Goal: Information Seeking & Learning: Learn about a topic

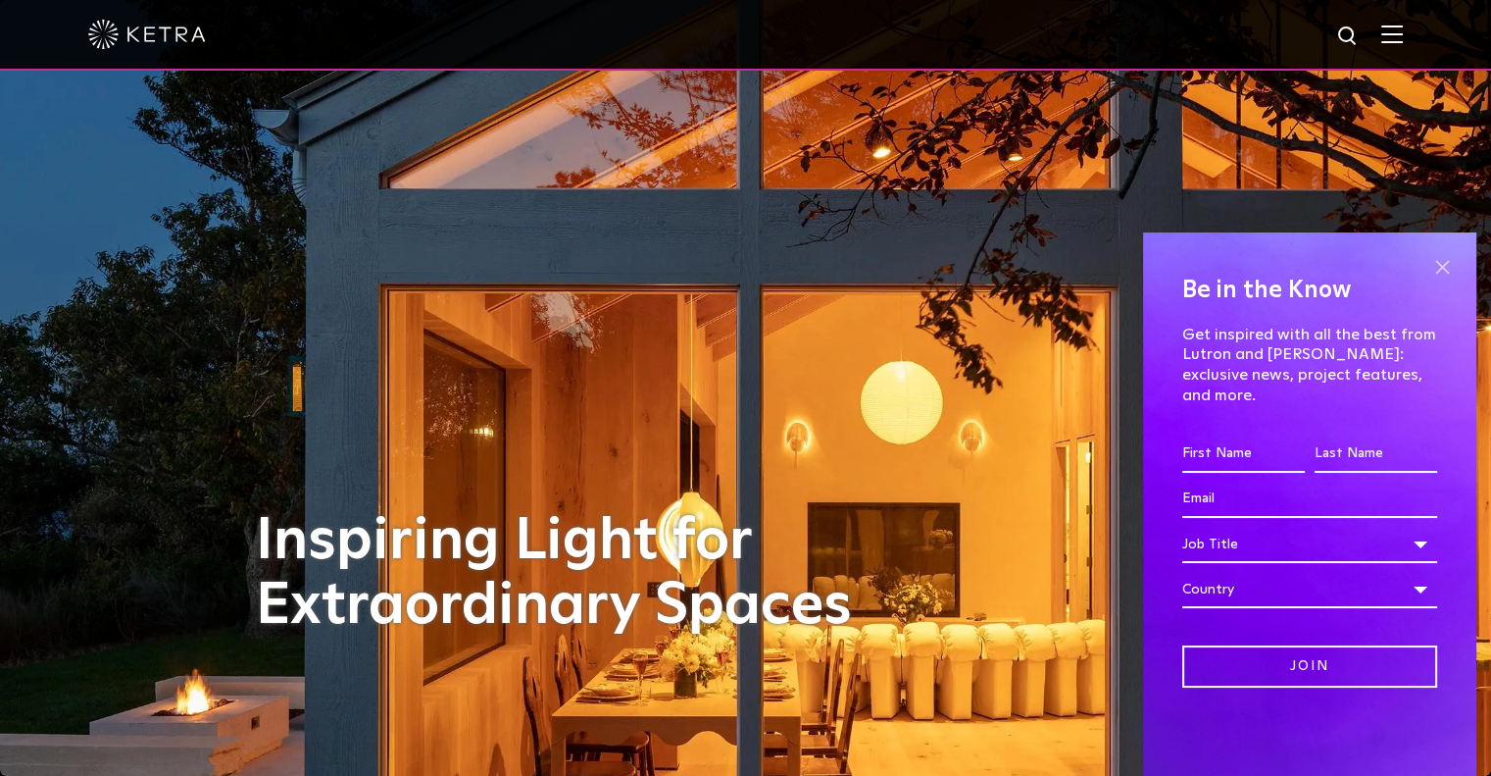
click at [1446, 281] on span at bounding box center [1442, 266] width 29 height 29
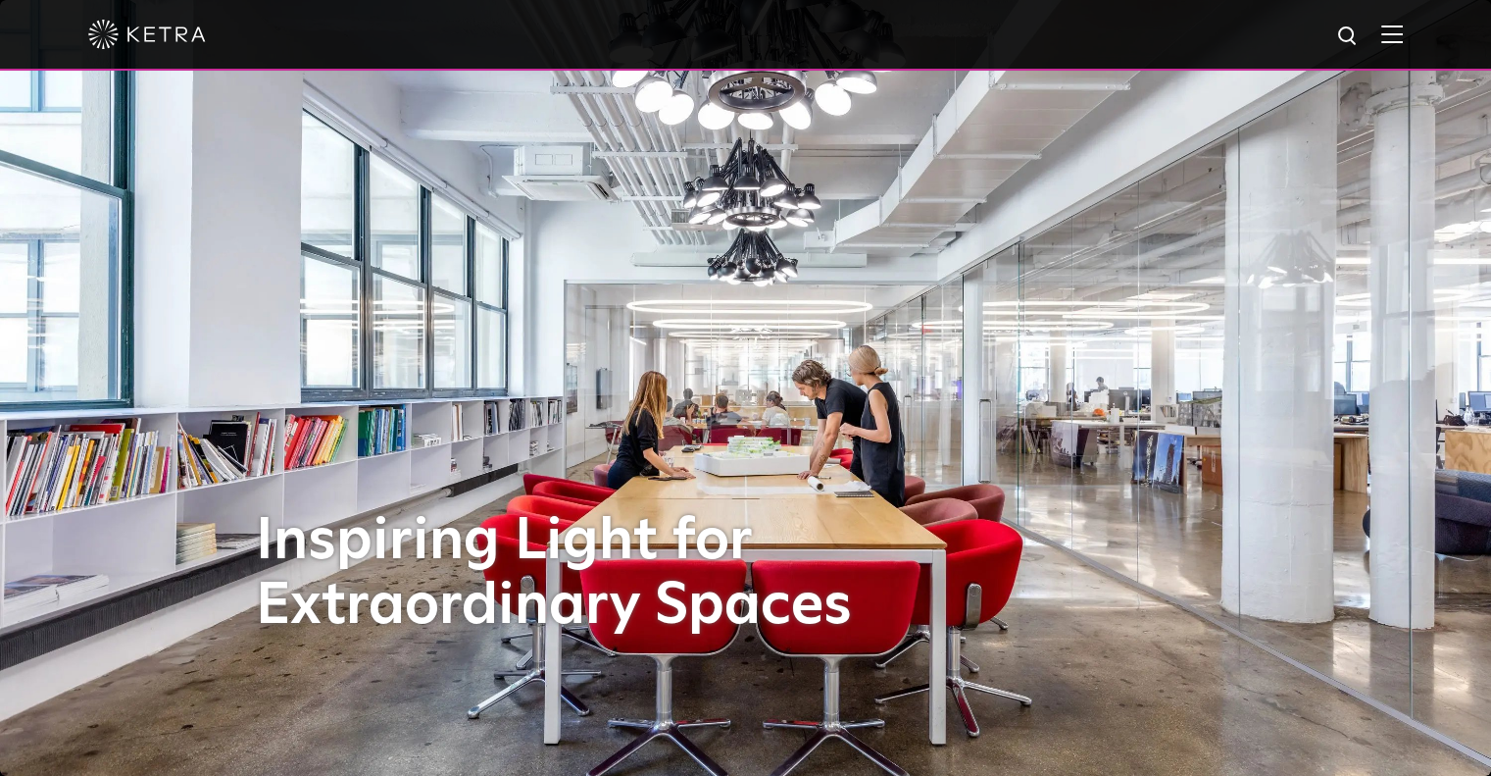
click at [1403, 40] on img at bounding box center [1393, 34] width 22 height 19
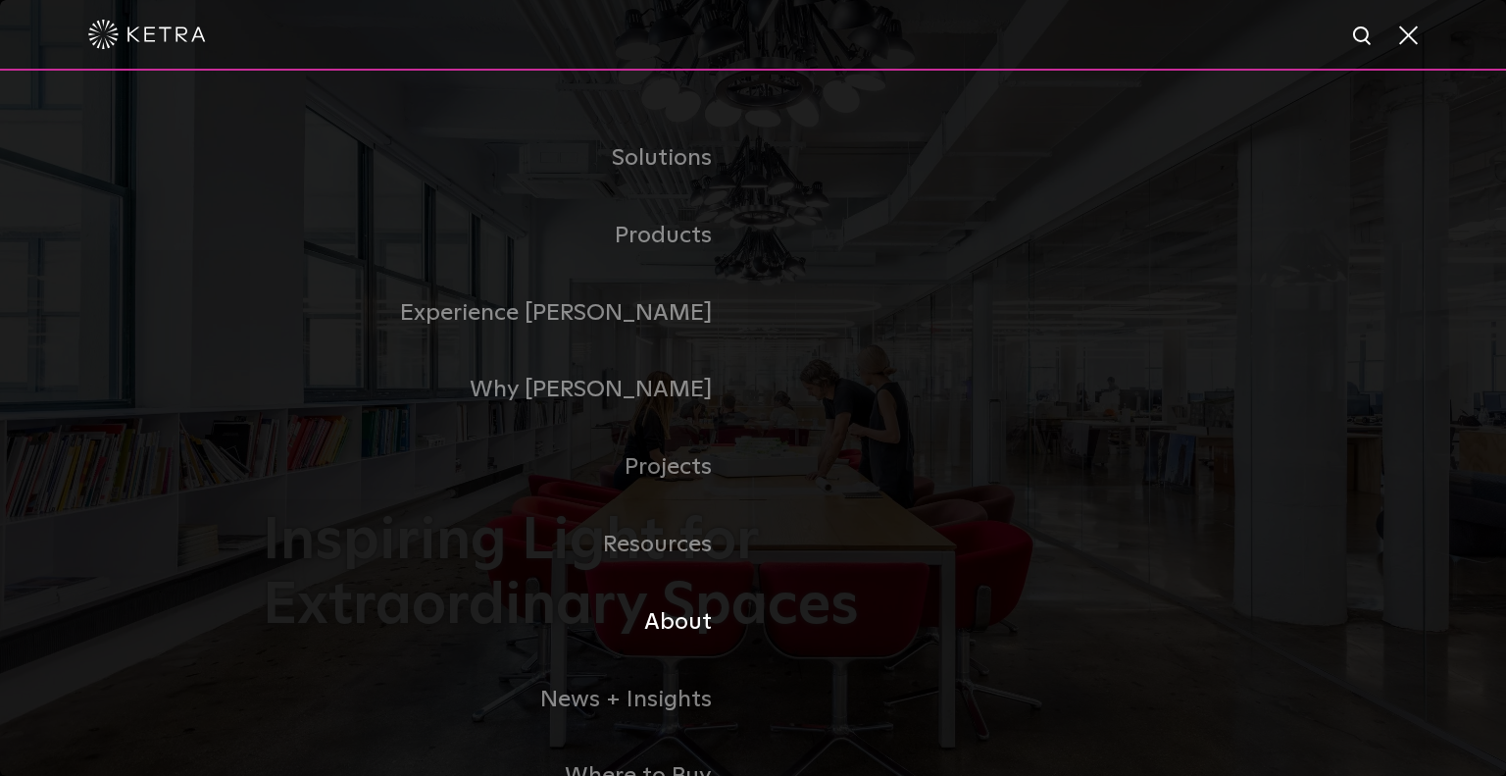
click at [699, 615] on link "About" at bounding box center [508, 621] width 490 height 77
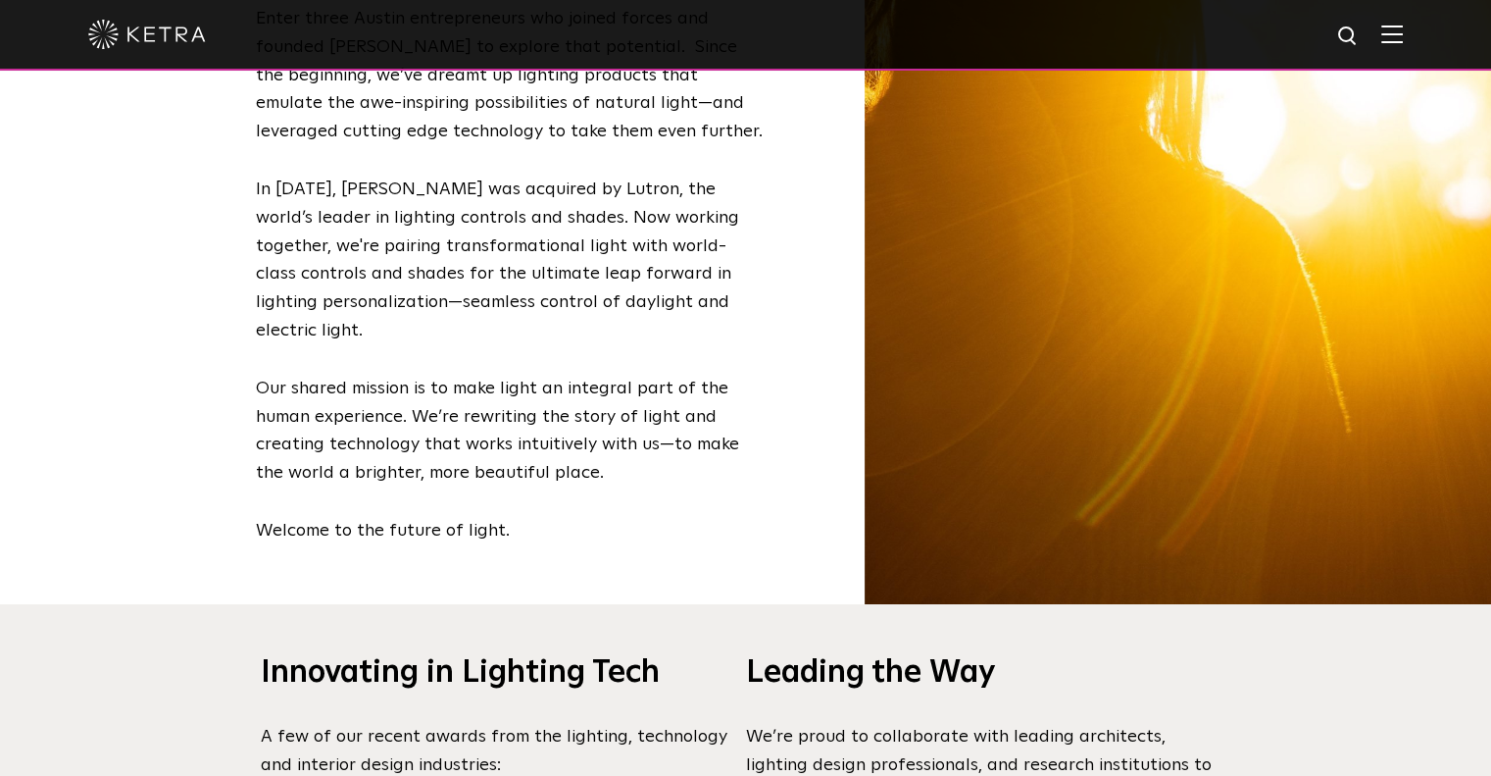
scroll to position [1079, 0]
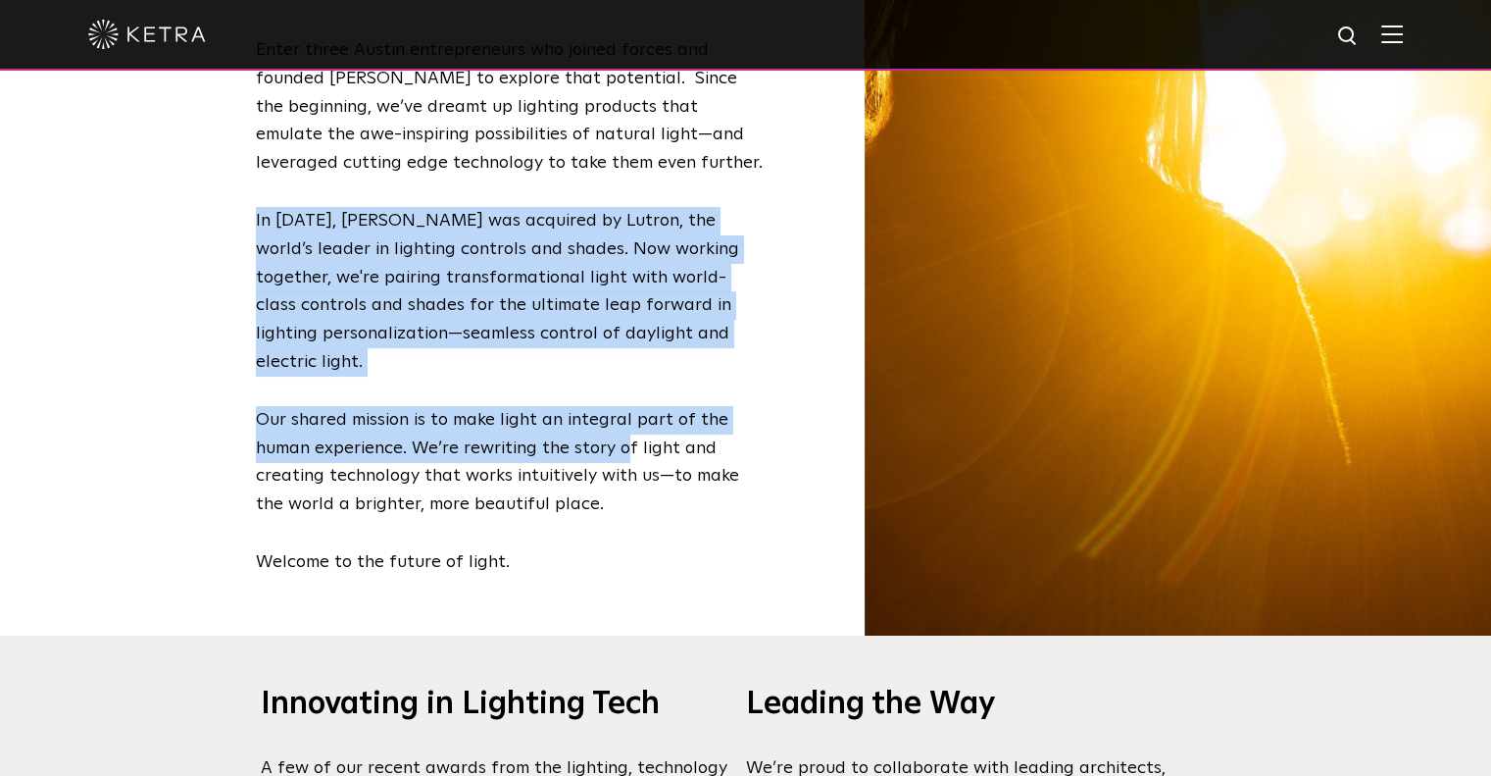
drag, startPoint x: 250, startPoint y: 227, endPoint x: 600, endPoint y: 486, distance: 436.0
click at [620, 410] on div "Advancing the Future of Light Light—it shapes the world around us. It energizes…" at bounding box center [746, 166] width 1020 height 938
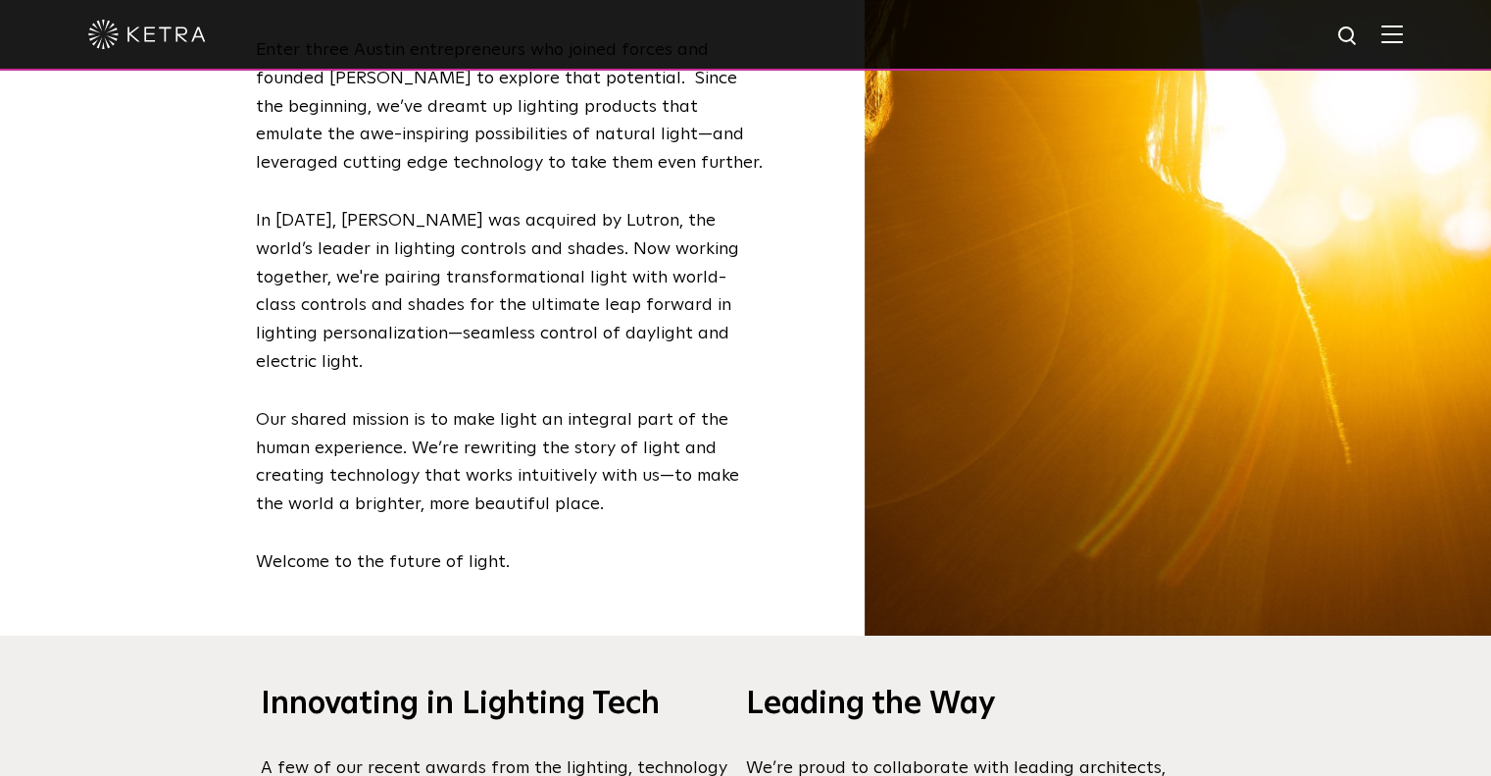
click at [592, 497] on div "Advancing the Future of Light Light—it shapes the world around us. It energizes…" at bounding box center [511, 151] width 510 height 850
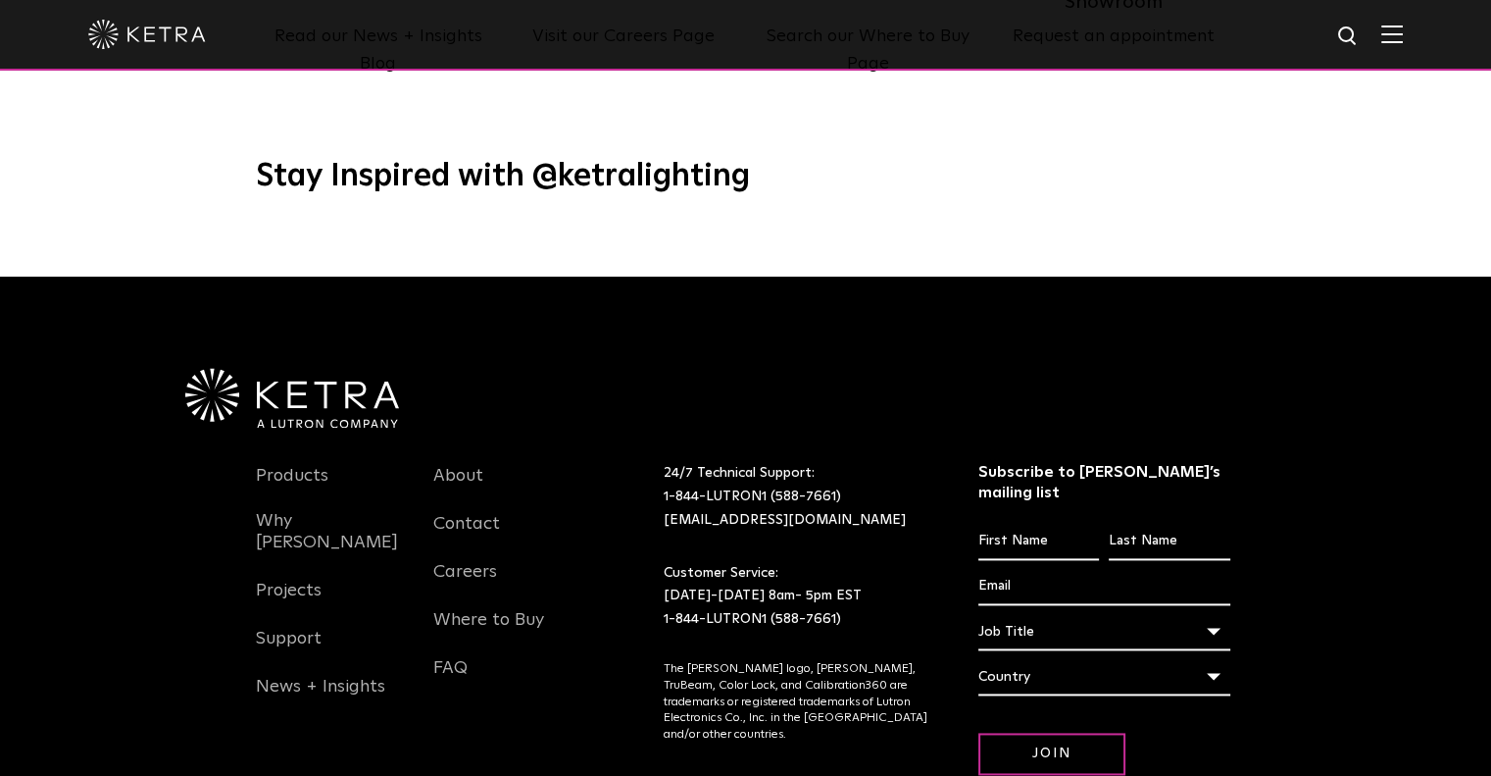
scroll to position [2526, 0]
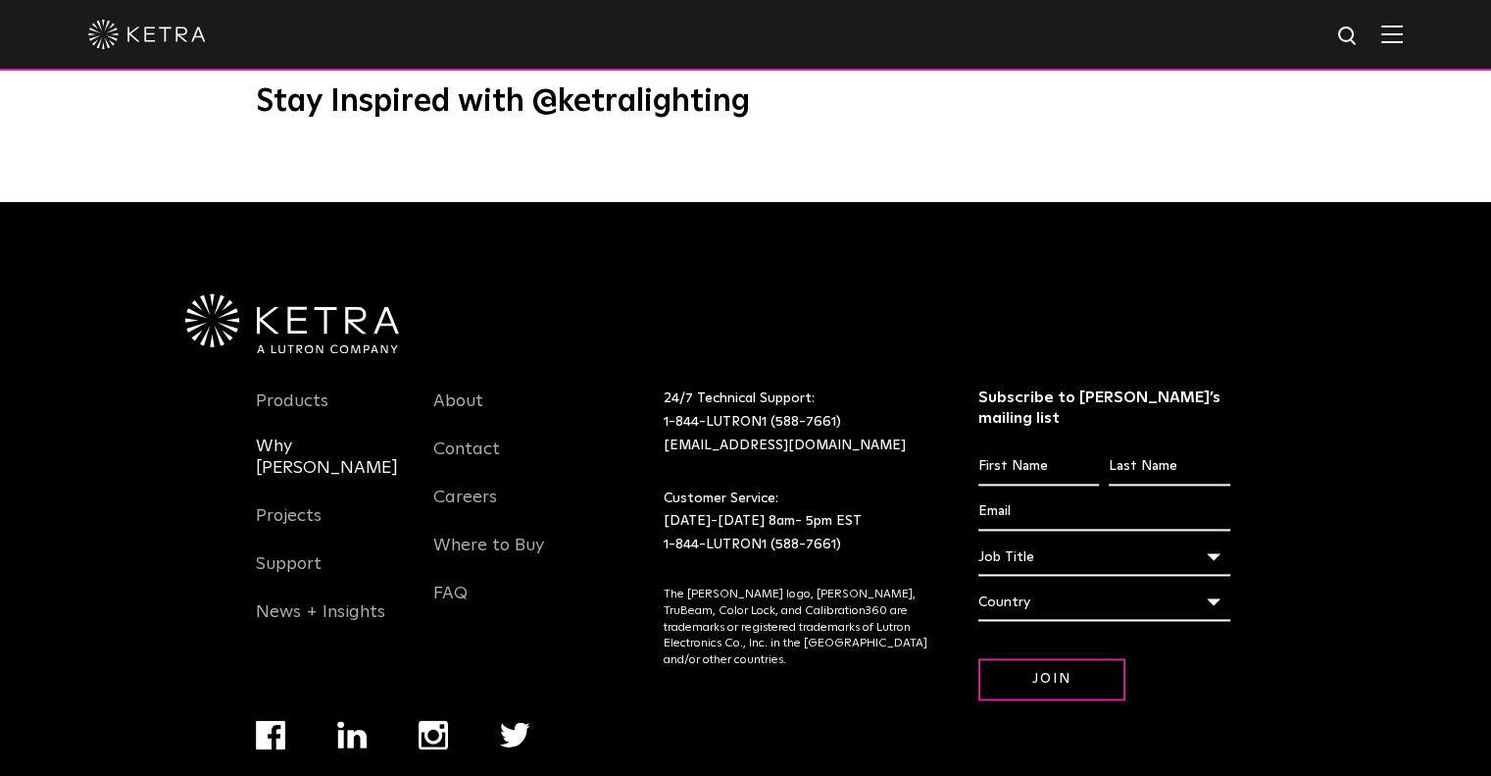
click at [300, 435] on link "Why [PERSON_NAME]" at bounding box center [330, 468] width 149 height 67
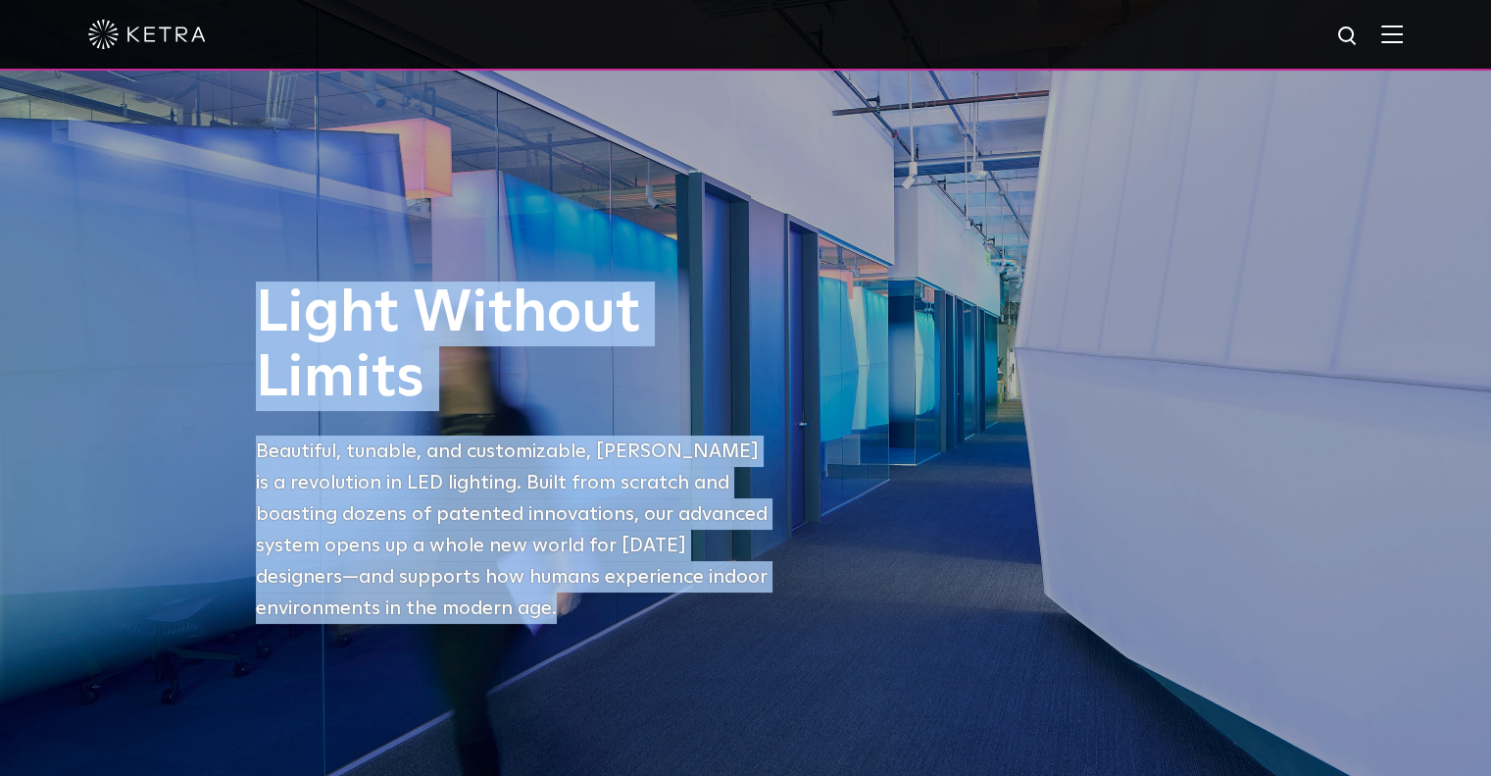
drag, startPoint x: 266, startPoint y: 321, endPoint x: 405, endPoint y: 626, distance: 335.2
click at [405, 626] on div "Light Without Limits Beautiful, tunable, and customizable, [PERSON_NAME] is a r…" at bounding box center [746, 467] width 1020 height 372
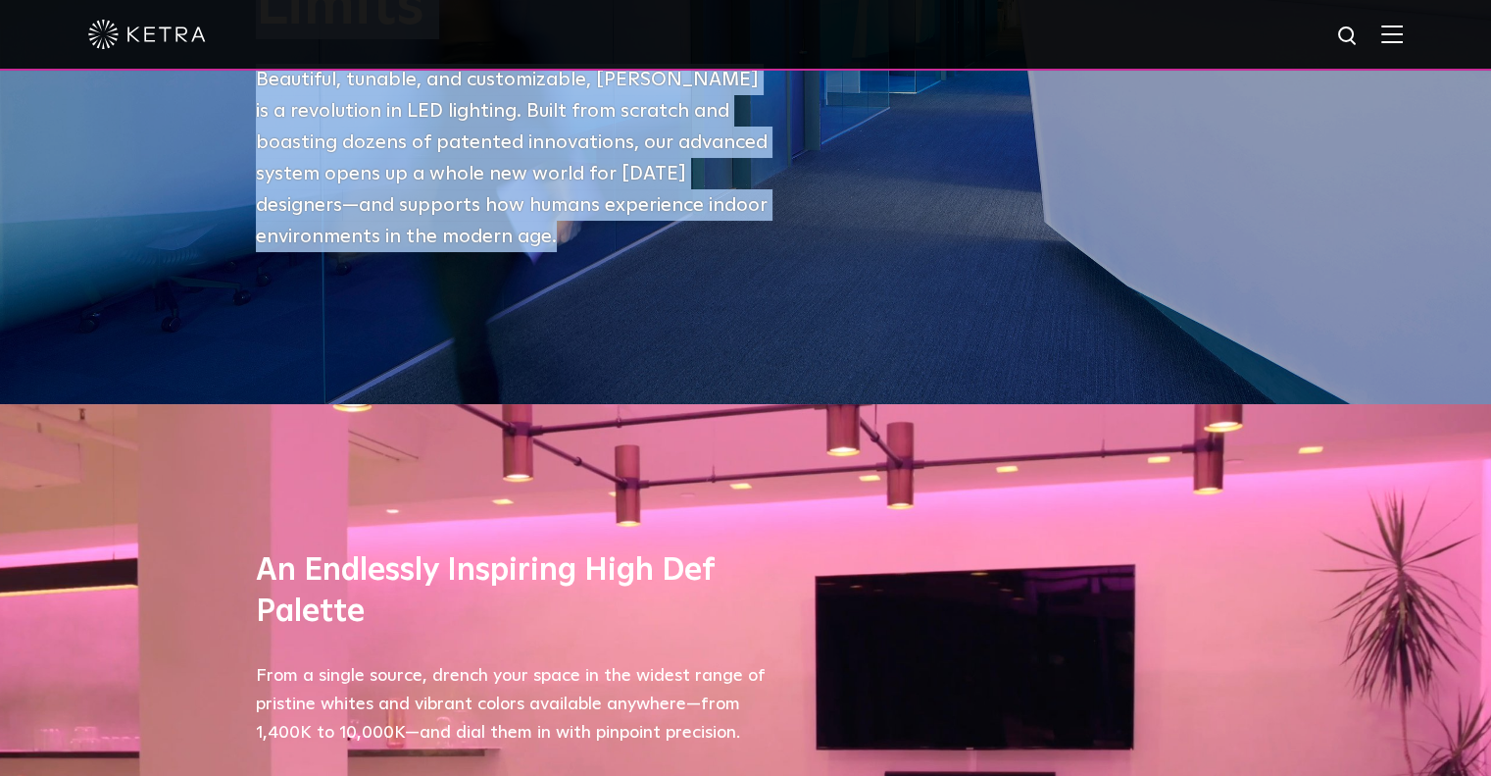
scroll to position [490, 0]
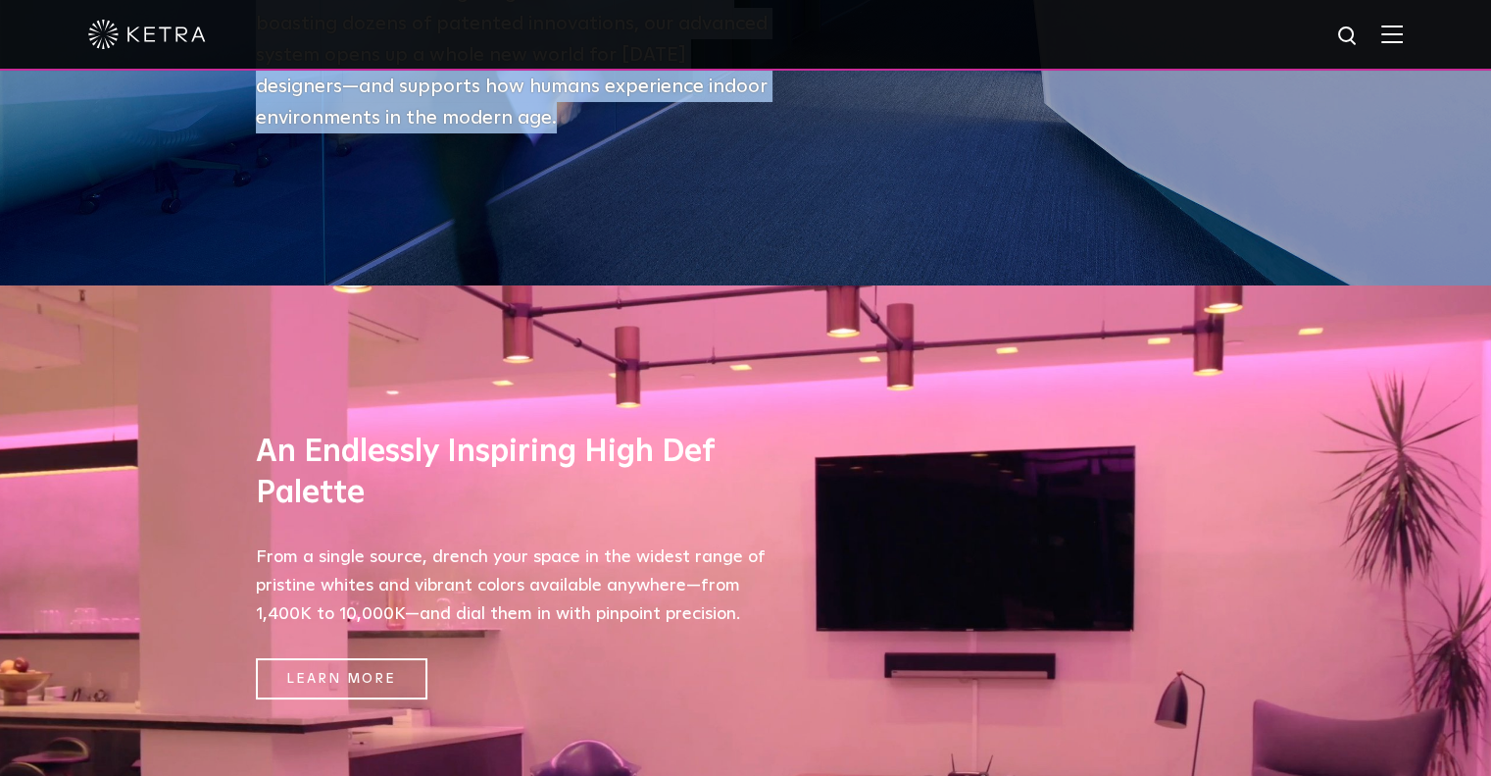
copy div "Light Without Limits Beautiful, tunable, and customizable, [PERSON_NAME] is a r…"
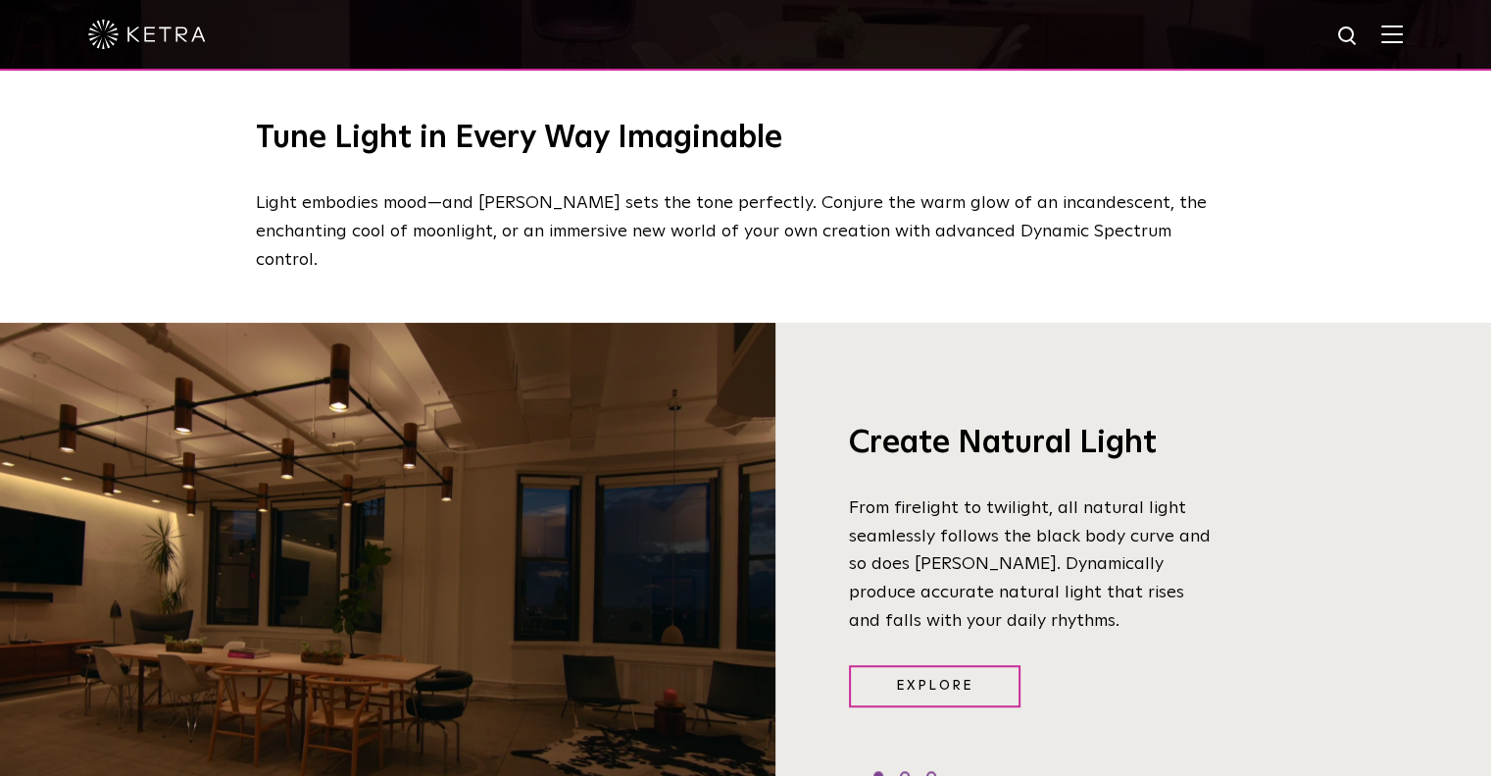
scroll to position [981, 0]
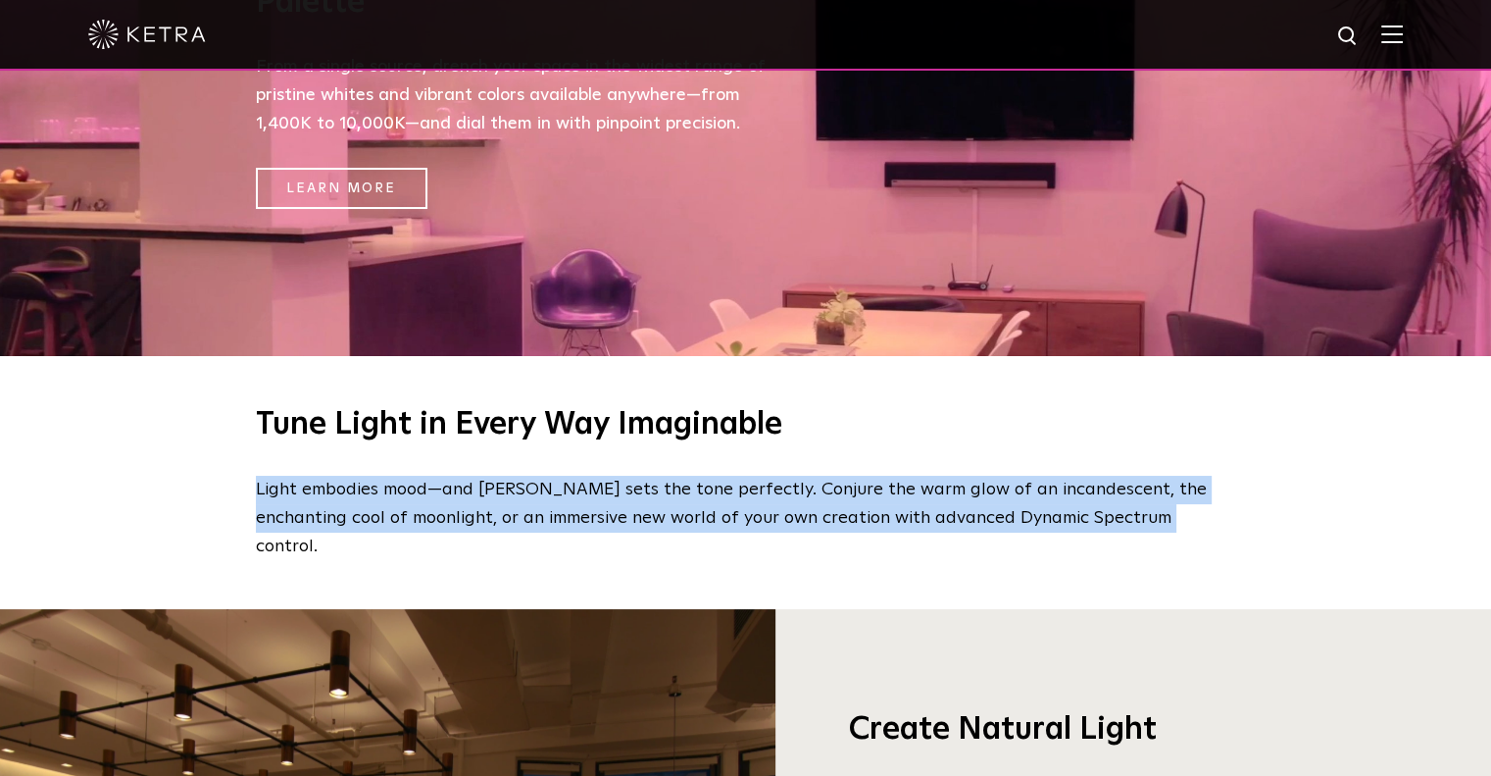
drag, startPoint x: 259, startPoint y: 494, endPoint x: 1116, endPoint y: 524, distance: 857.5
click at [1116, 524] on p "Light embodies mood—and [PERSON_NAME] sets the tone perfectly. Conjure the warm…" at bounding box center [741, 518] width 971 height 84
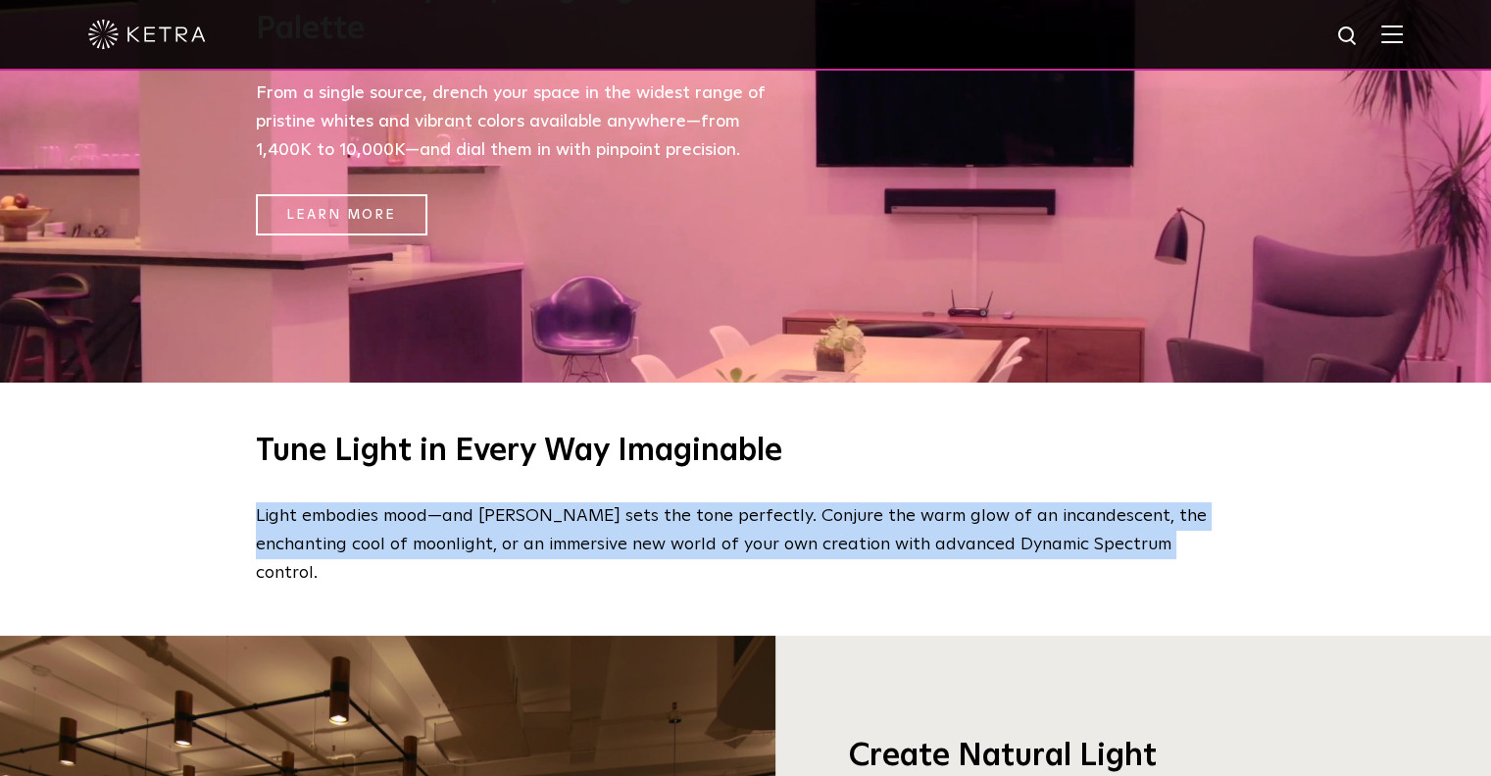
scroll to position [882, 0]
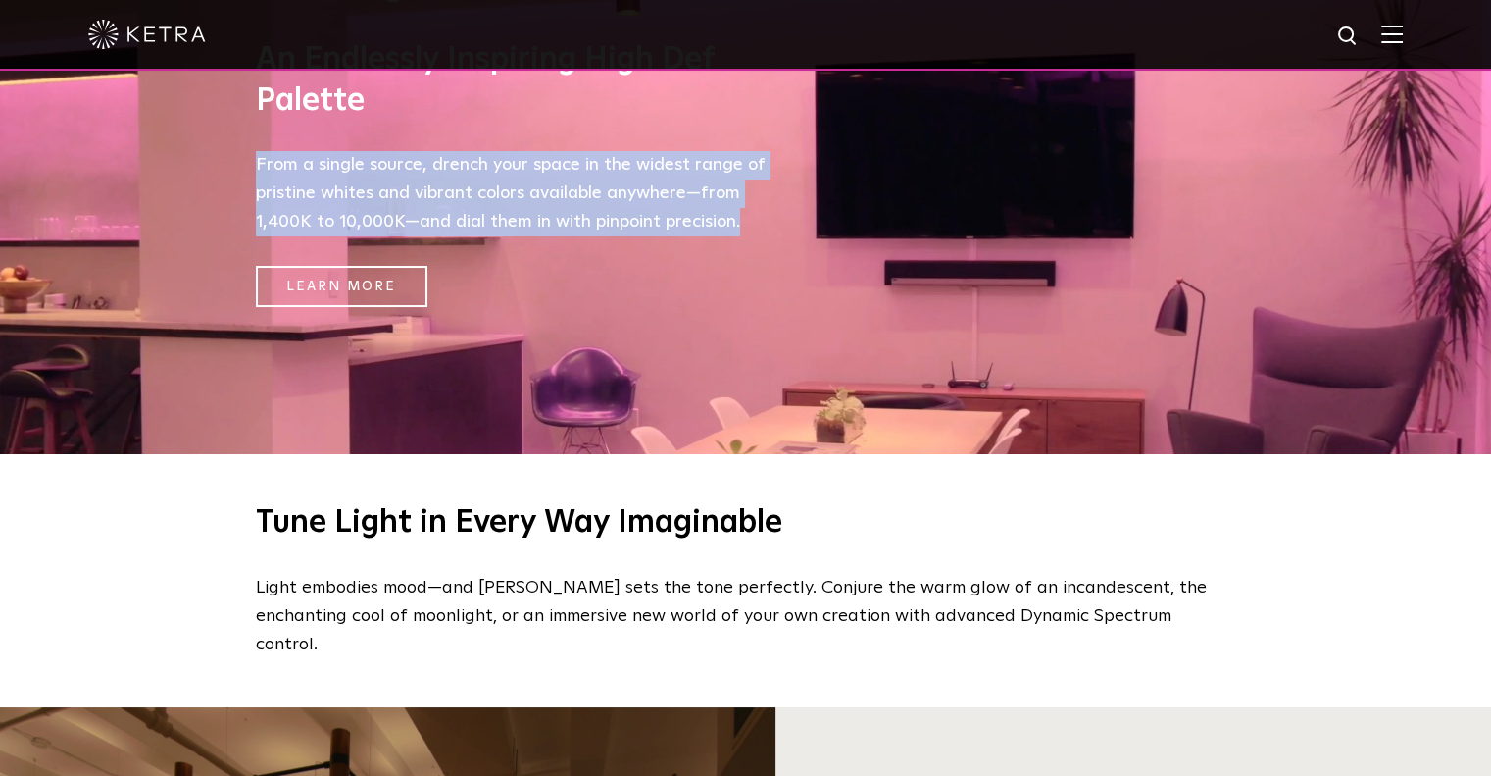
drag, startPoint x: 251, startPoint y: 172, endPoint x: 705, endPoint y: 305, distance: 473.2
click at [756, 228] on div "An Endlessly Inspiring High Def Palette From a single source, drench your space…" at bounding box center [746, 173] width 1020 height 561
copy p "From a single source, drench your space in the widest range of pristine whites …"
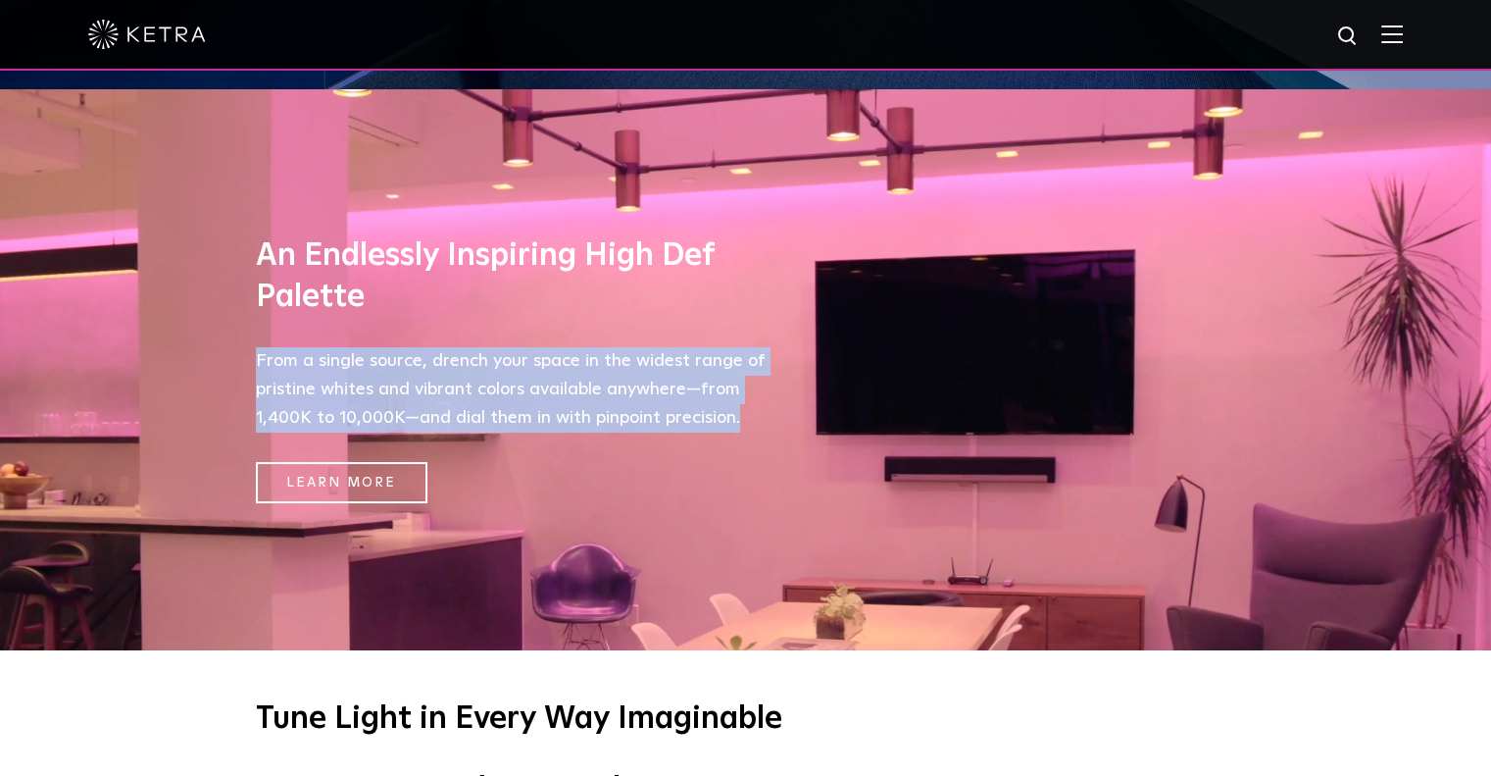
scroll to position [1177, 0]
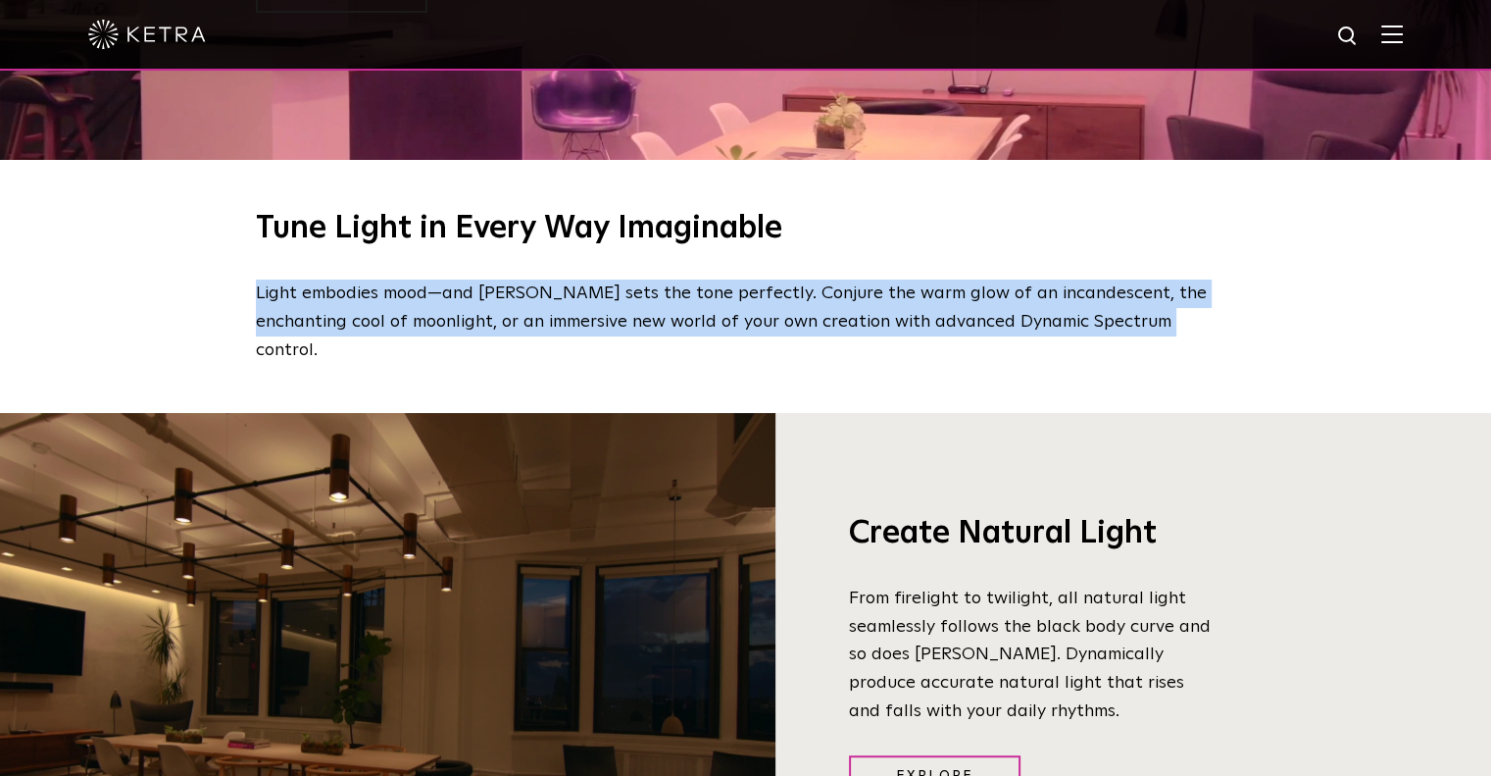
drag, startPoint x: 253, startPoint y: 295, endPoint x: 1121, endPoint y: 329, distance: 868.5
click at [1121, 329] on div "Tune Light in Every Way Imaginable Light embodies mood—and [PERSON_NAME] sets t…" at bounding box center [746, 286] width 1020 height 155
copy p "Light embodies mood—and [PERSON_NAME] sets the tone perfectly. Conjure the warm…"
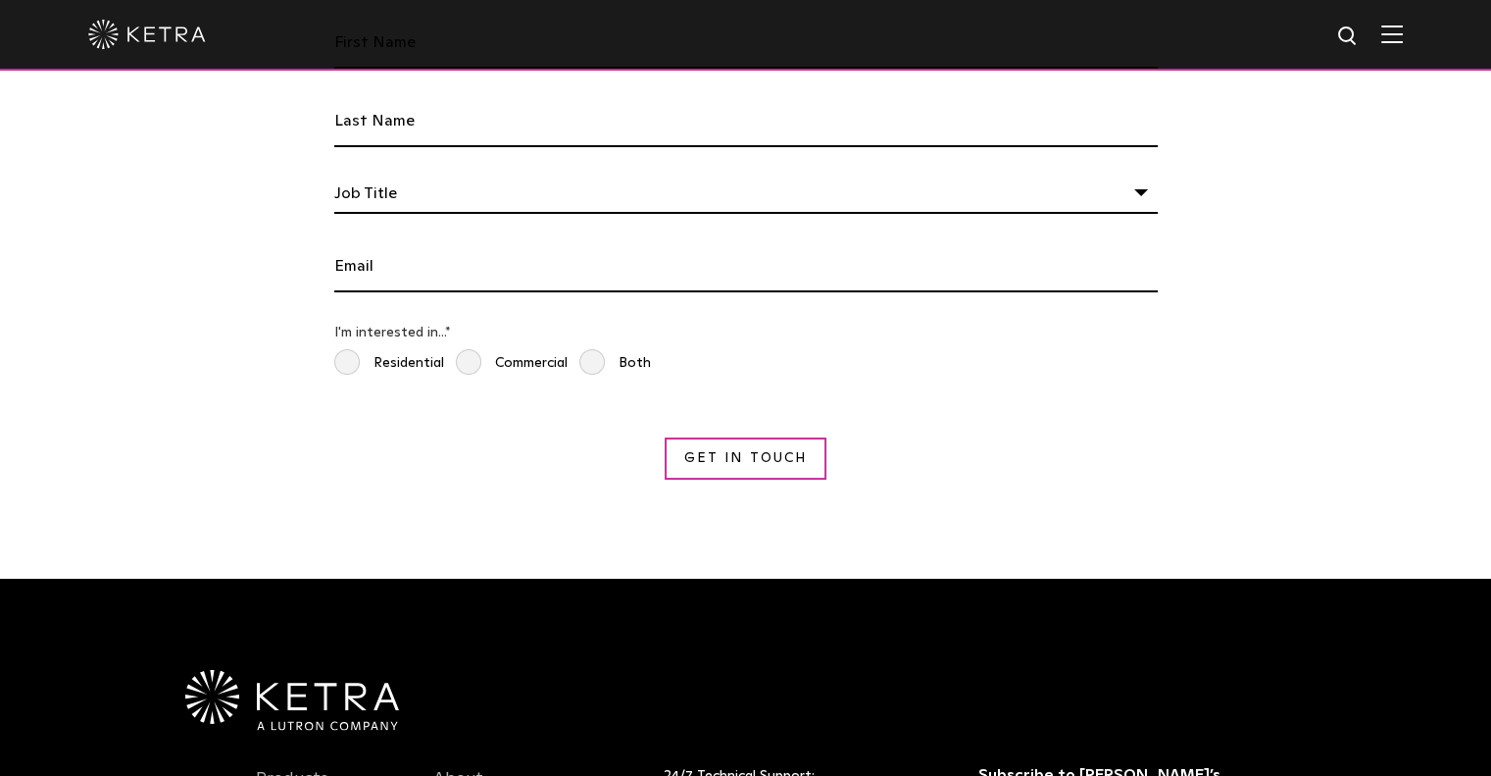
scroll to position [3628, 0]
